Goal: Information Seeking & Learning: Find specific fact

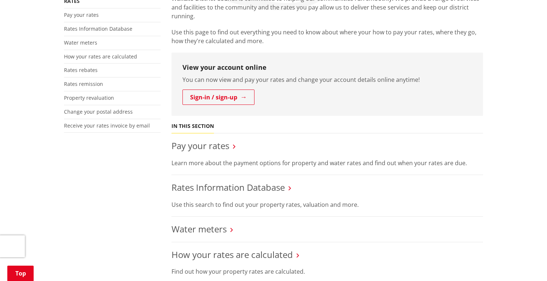
scroll to position [174, 0]
click at [269, 184] on link "Rates Information Database" at bounding box center [227, 187] width 113 height 12
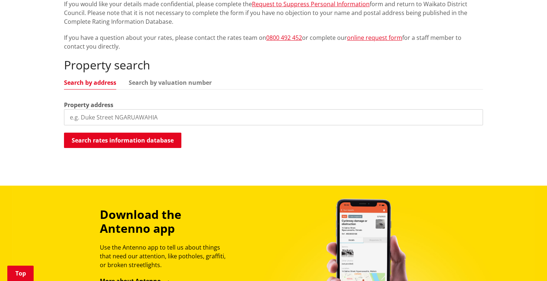
scroll to position [181, 0]
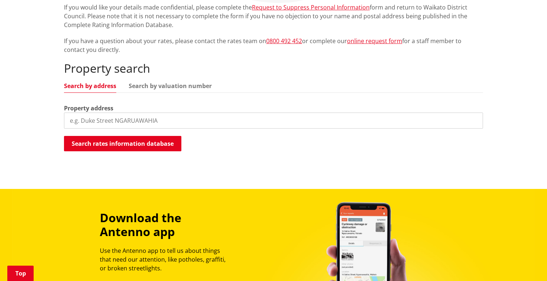
click at [91, 122] on input "search" at bounding box center [273, 121] width 419 height 16
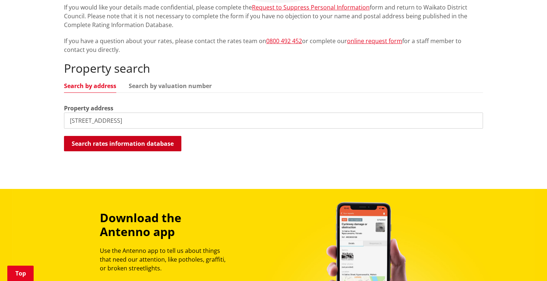
type input "2072 te Pahu road"
click at [100, 148] on button "Search rates information database" at bounding box center [122, 143] width 117 height 15
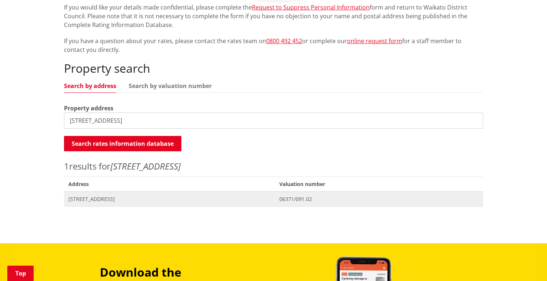
click at [118, 199] on span "[STREET_ADDRESS]" at bounding box center [169, 198] width 202 height 7
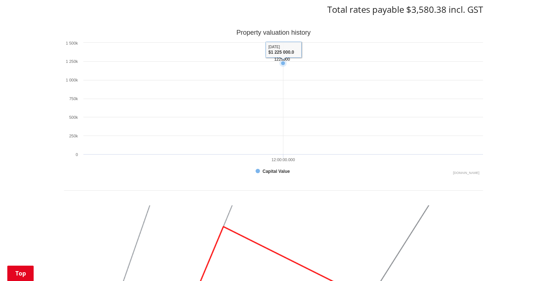
scroll to position [444, 0]
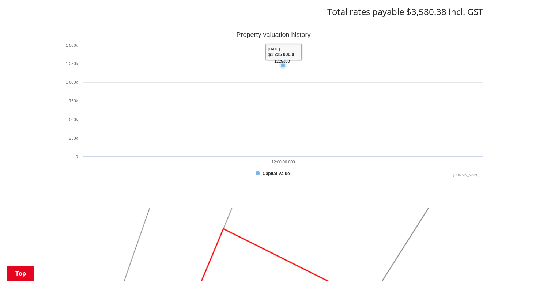
drag, startPoint x: 282, startPoint y: 62, endPoint x: 176, endPoint y: 79, distance: 108.0
click at [176, 77] on icon "Created with Highcharts 10.3.3 Property valuation history 1225000 ​ 1225000 Cap…" at bounding box center [273, 105] width 419 height 146
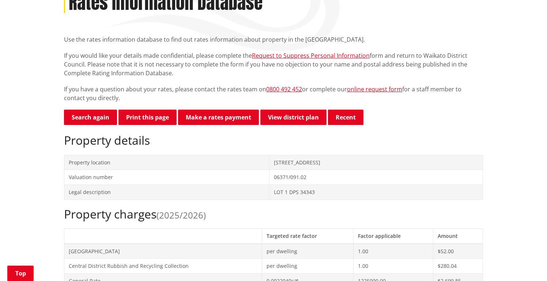
scroll to position [133, 0]
drag, startPoint x: 267, startPoint y: 161, endPoint x: 217, endPoint y: 160, distance: 49.7
click at [269, 160] on td "[STREET_ADDRESS]" at bounding box center [375, 162] width 213 height 15
copy td "[STREET_ADDRESS]"
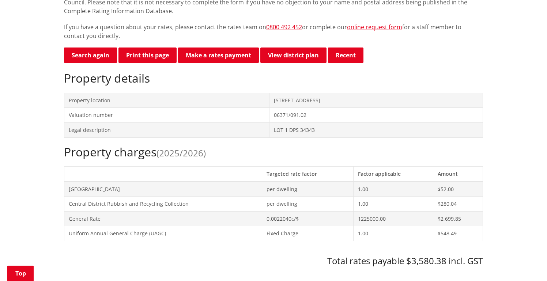
scroll to position [219, 0]
